Goal: Answer question/provide support: Share knowledge or assist other users

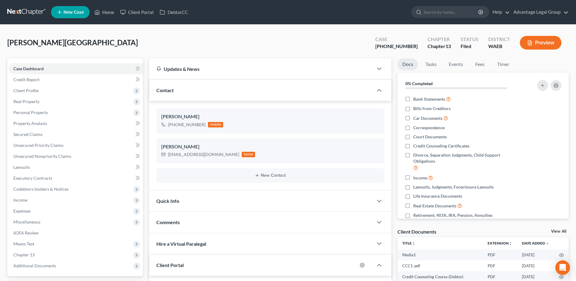
select select "0"
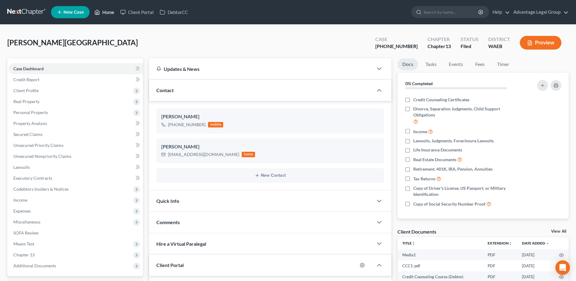
click at [109, 13] on link "Home" at bounding box center [104, 12] width 26 height 11
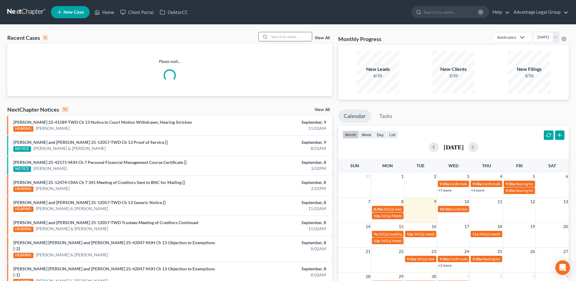
click at [280, 38] on input "search" at bounding box center [290, 36] width 43 height 9
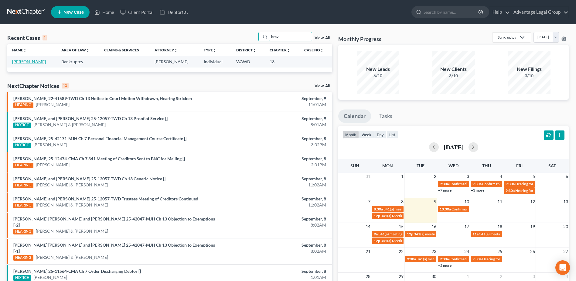
type input "brav"
click at [20, 64] on link "[PERSON_NAME]" at bounding box center [29, 61] width 34 height 5
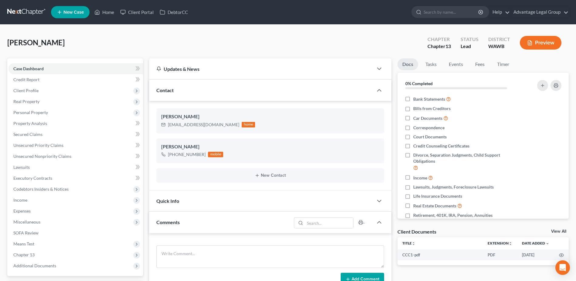
click at [251, 36] on div "[PERSON_NAME] Upgraded Chapter Chapter 13 Status Lead District [GEOGRAPHIC_DATA…" at bounding box center [288, 45] width 562 height 26
click at [170, 127] on div "[EMAIL_ADDRESS][DOMAIN_NAME]" at bounding box center [203, 124] width 71 height 6
drag, startPoint x: 168, startPoint y: 125, endPoint x: 215, endPoint y: 121, distance: 46.6
click at [215, 121] on div "[EMAIL_ADDRESS][DOMAIN_NAME] home" at bounding box center [208, 125] width 94 height 8
copy div "[EMAIL_ADDRESS][DOMAIN_NAME]"
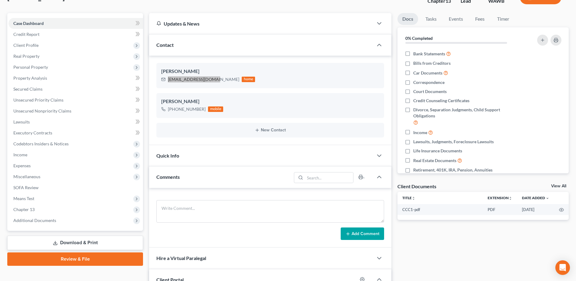
scroll to position [61, 0]
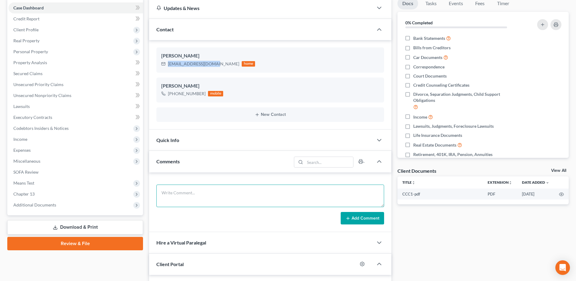
click at [199, 192] on textarea at bounding box center [270, 195] width 228 height 22
type textarea "left voice mail message per our 12:30 appointment"
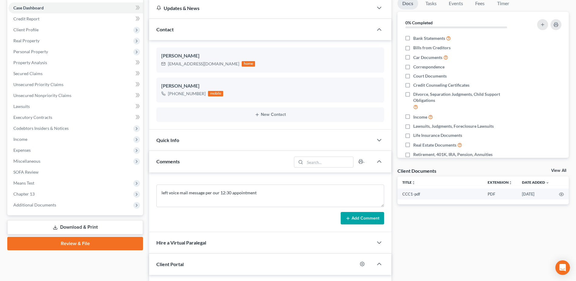
click at [351, 220] on button "Add Comment" at bounding box center [362, 218] width 43 height 13
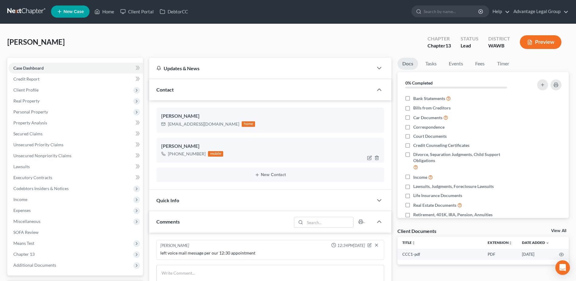
scroll to position [0, 0]
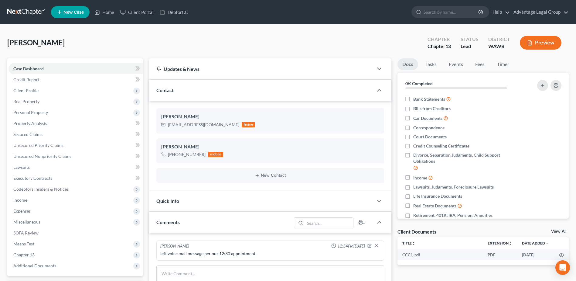
click at [95, 35] on div "[PERSON_NAME] Upgraded Chapter Chapter 13 Status Lead District [GEOGRAPHIC_DATA…" at bounding box center [288, 45] width 562 height 26
drag, startPoint x: 478, startPoint y: 65, endPoint x: 486, endPoint y: 135, distance: 70.6
click at [478, 65] on link "Fees" at bounding box center [479, 64] width 19 height 12
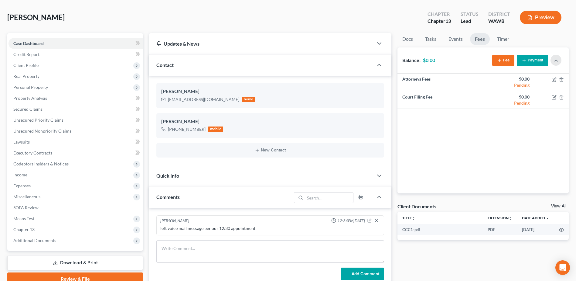
scroll to position [91, 0]
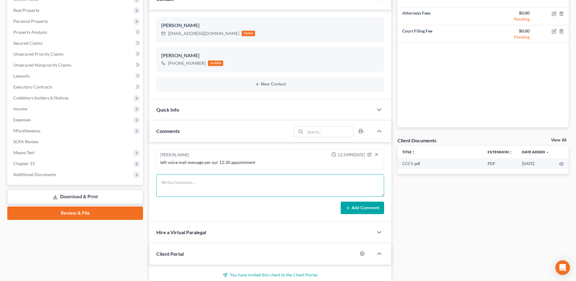
click at [195, 181] on textarea at bounding box center [270, 185] width 228 height 22
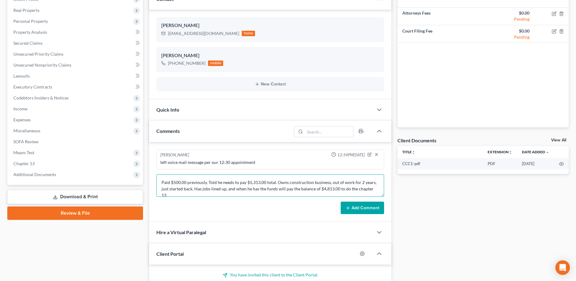
type textarea "Paid $500.00 previously. Told he needs to pay $5,313.00 total. Owns constructio…"
click at [360, 211] on button "Add Comment" at bounding box center [362, 207] width 43 height 13
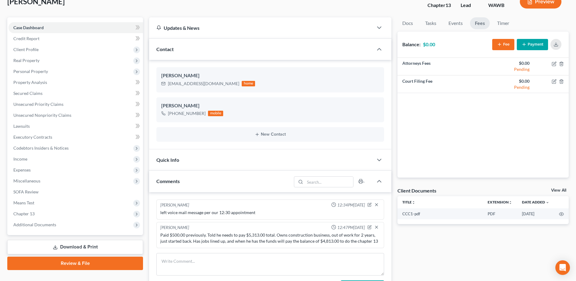
scroll to position [0, 0]
